Goal: Go to known website: Access a specific website the user already knows

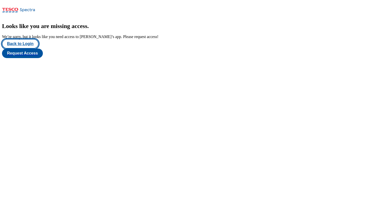
click at [35, 49] on button "Back to Login" at bounding box center [20, 44] width 37 height 10
